Goal: Obtain resource: Download file/media

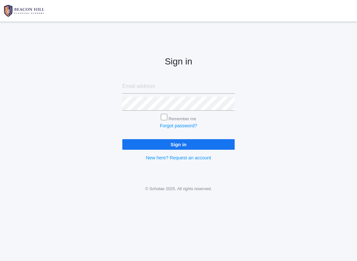
click at [184, 84] on input "email" at bounding box center [178, 87] width 112 height 14
click at [183, 87] on input "email" at bounding box center [178, 87] width 112 height 14
click at [162, 115] on input "Remember me" at bounding box center [164, 117] width 6 height 6
checkbox input "true"
click at [183, 82] on input "email" at bounding box center [178, 87] width 112 height 14
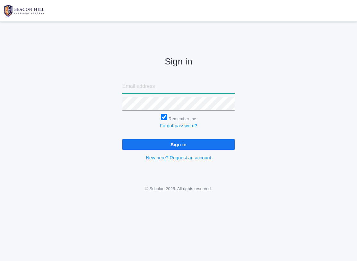
type input "[PERSON_NAME][EMAIL_ADDRESS][PERSON_NAME][DOMAIN_NAME]"
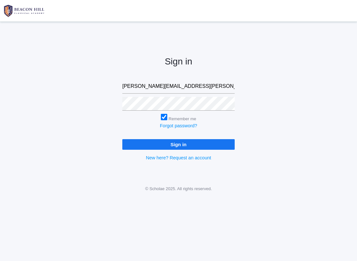
click at [202, 143] on input "Sign in" at bounding box center [178, 144] width 112 height 11
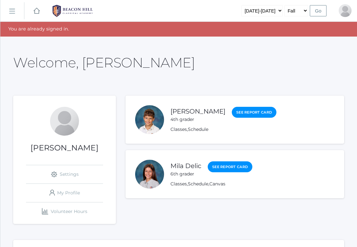
click at [177, 130] on link "Classes" at bounding box center [178, 129] width 16 height 6
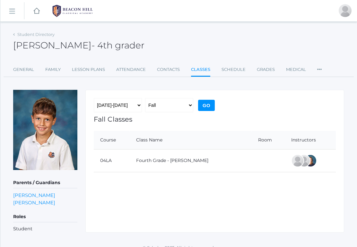
click at [88, 72] on link "Lesson Plans" at bounding box center [88, 69] width 33 height 13
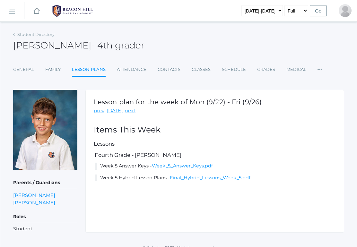
click at [199, 164] on link "Week_5_Answer_Keys.pdf" at bounding box center [182, 166] width 61 height 6
